Goal: Task Accomplishment & Management: Use online tool/utility

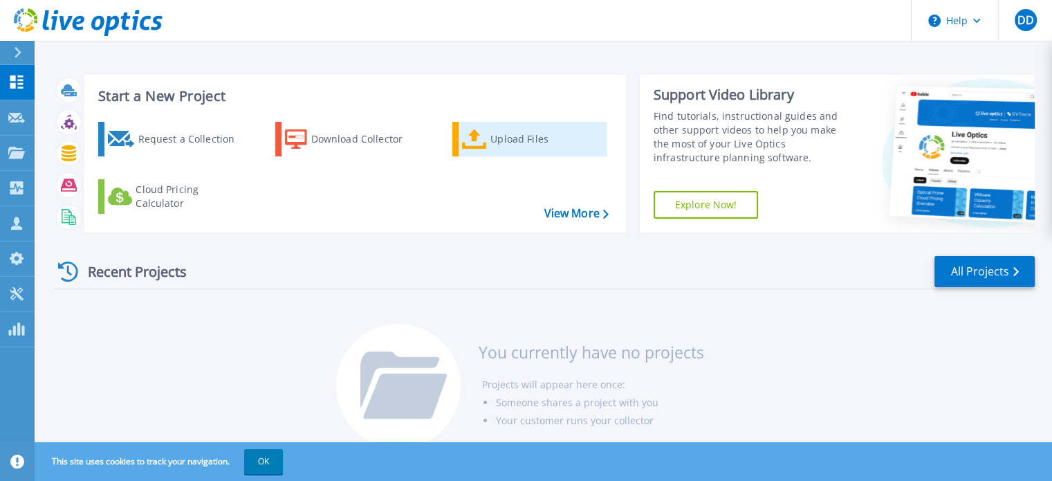
click at [508, 133] on div "Upload Files" at bounding box center [545, 139] width 111 height 28
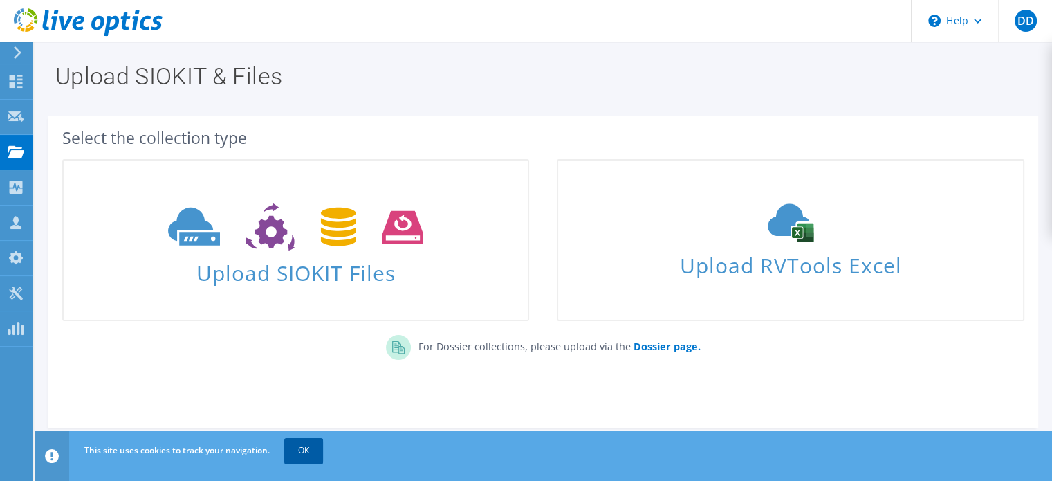
click at [297, 450] on link "OK" at bounding box center [303, 450] width 39 height 25
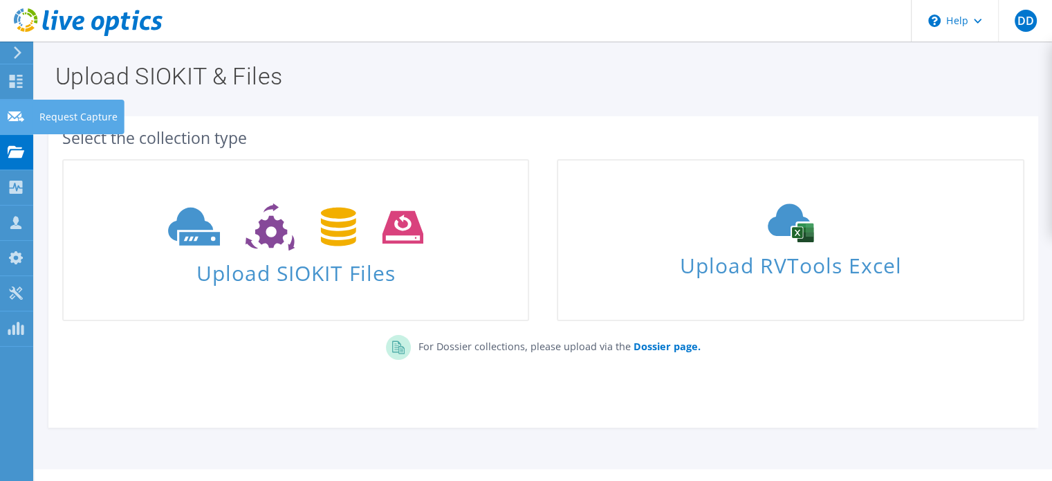
click at [15, 113] on use at bounding box center [16, 116] width 17 height 10
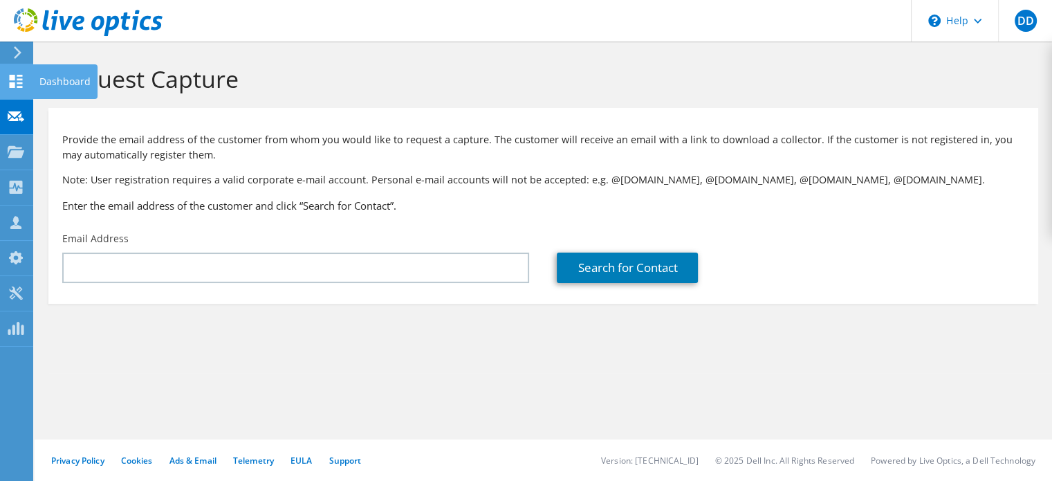
click at [17, 77] on icon at bounding box center [16, 81] width 17 height 13
